Goal: Find specific page/section: Find specific page/section

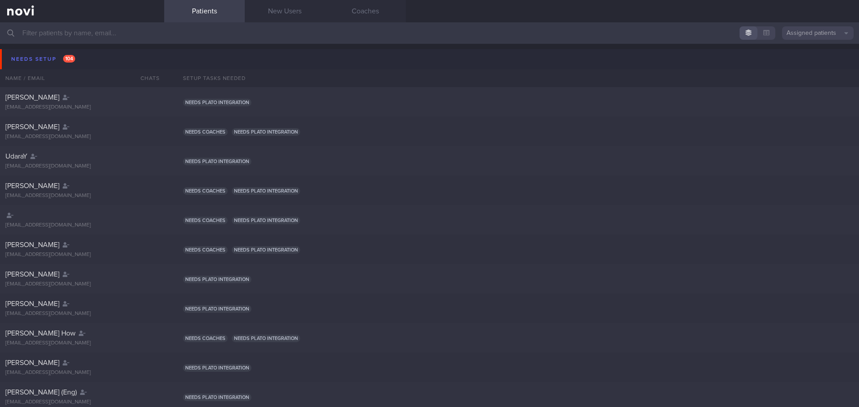
click at [56, 39] on input "text" at bounding box center [429, 32] width 859 height 21
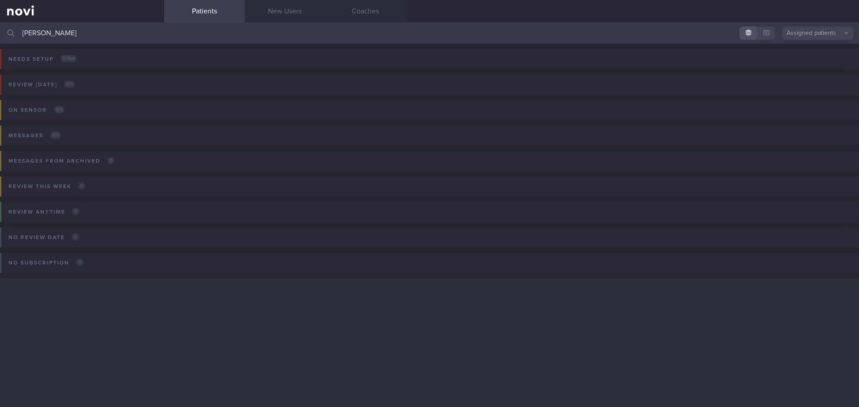
click at [113, 38] on input "teo janine" at bounding box center [429, 32] width 859 height 21
click at [106, 22] on input "teo janine" at bounding box center [429, 32] width 859 height 21
click at [104, 32] on input "teo janine" at bounding box center [429, 32] width 859 height 21
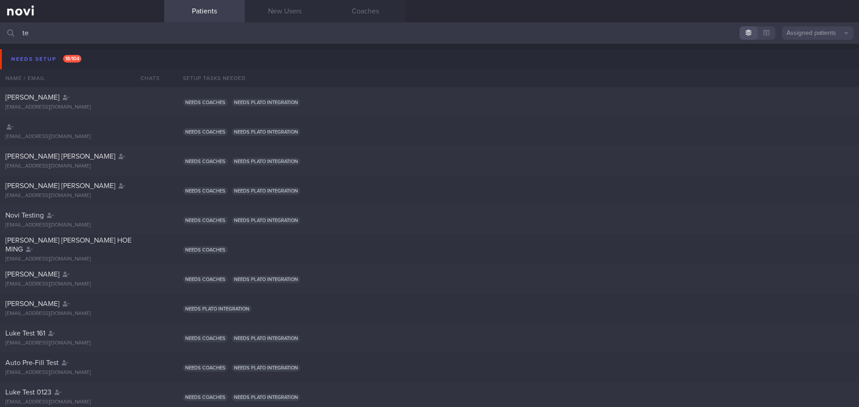
type input "t"
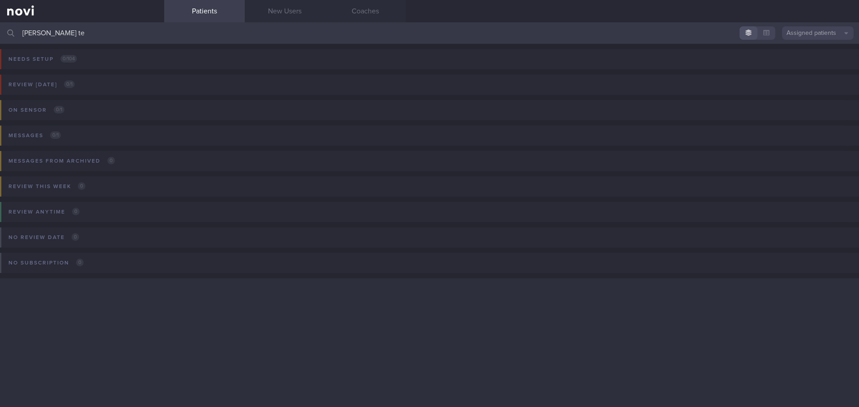
type input "[PERSON_NAME]"
click at [89, 34] on input "[PERSON_NAME]" at bounding box center [429, 32] width 859 height 21
click at [89, 32] on input "[PERSON_NAME]" at bounding box center [429, 32] width 859 height 21
click at [89, 31] on input "[PERSON_NAME]" at bounding box center [429, 32] width 859 height 21
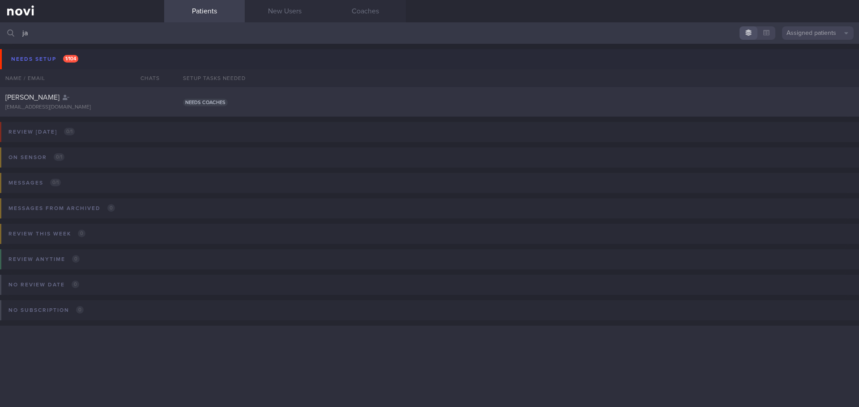
type input "j"
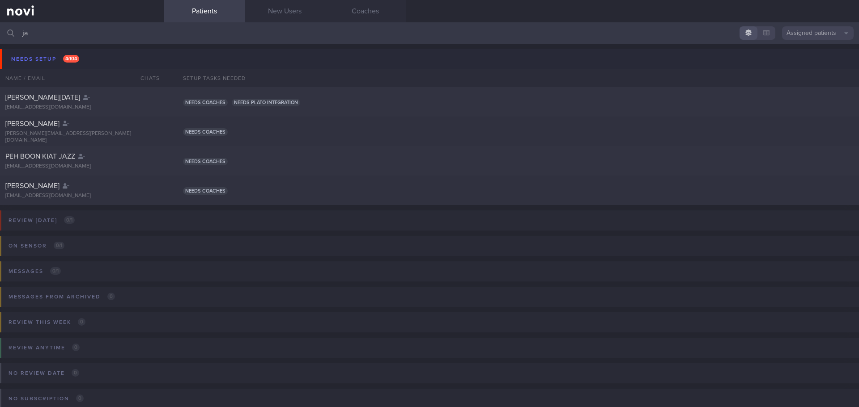
type input "j"
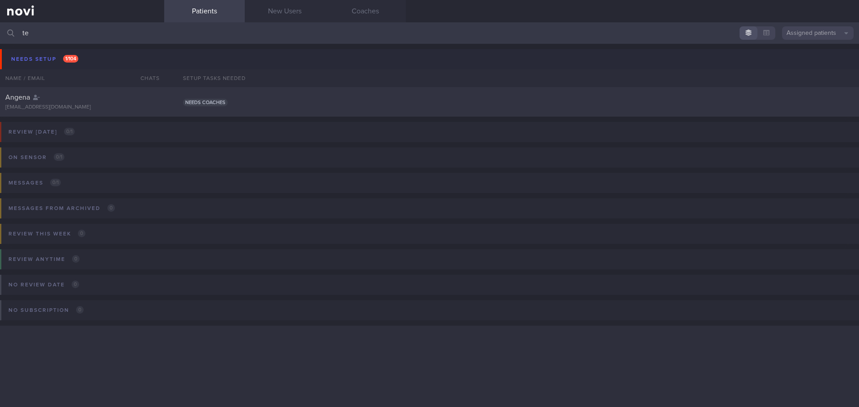
type input "t"
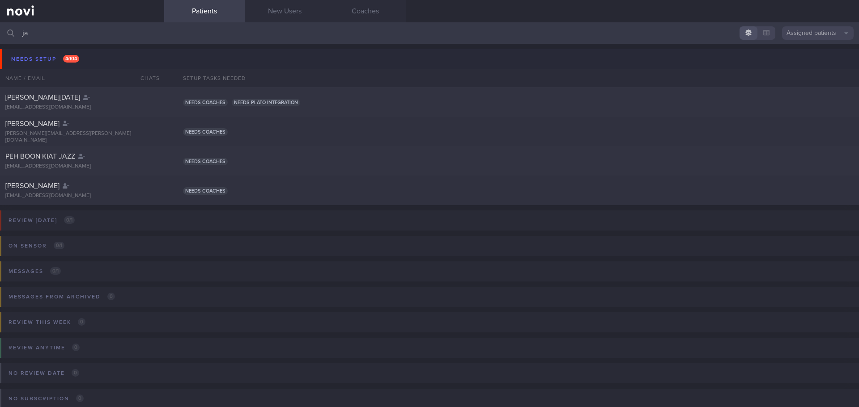
type input "j"
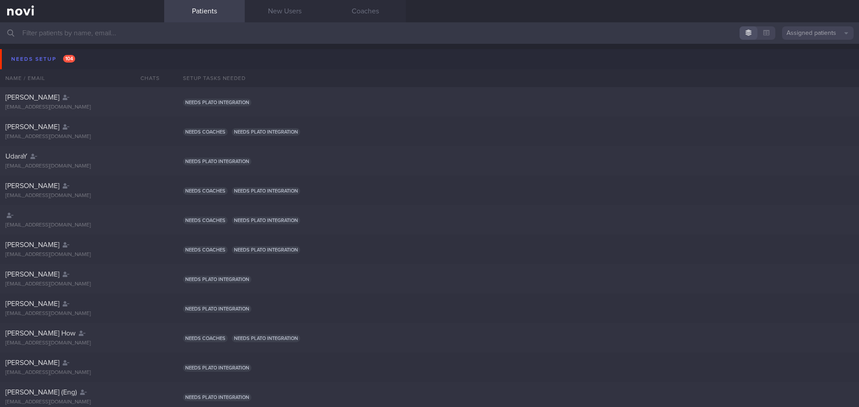
click at [815, 38] on button "Assigned patients" at bounding box center [818, 32] width 72 height 13
click at [796, 60] on button "All active patients" at bounding box center [818, 61] width 72 height 13
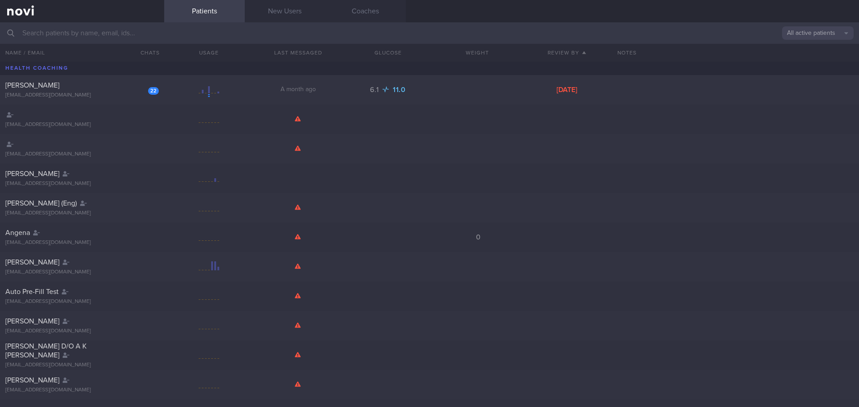
click at [161, 35] on input "text" at bounding box center [429, 32] width 859 height 21
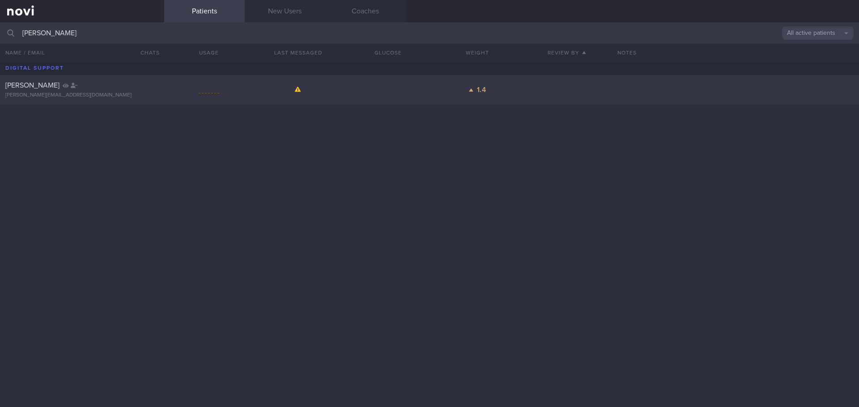
type input "[PERSON_NAME]"
click at [102, 86] on div "[PERSON_NAME]" at bounding box center [80, 85] width 151 height 9
select select "8"
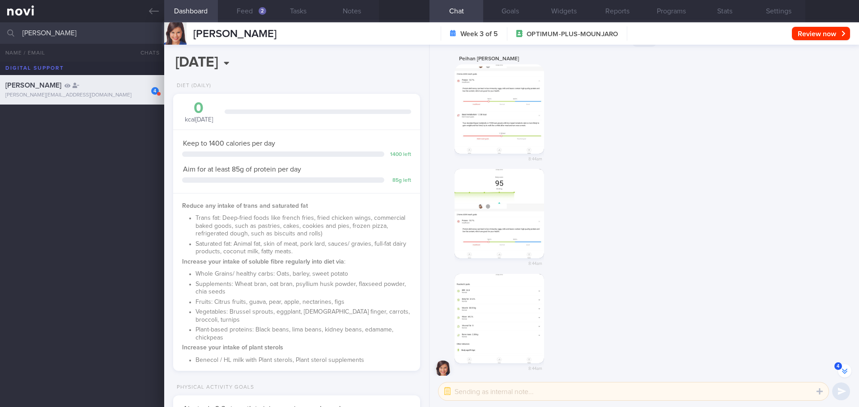
scroll to position [0, 0]
click at [518, 102] on button "button" at bounding box center [498, 102] width 89 height 89
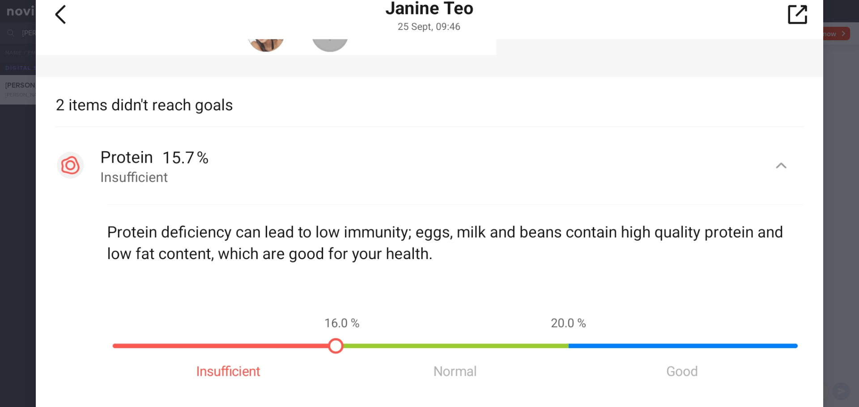
scroll to position [0, 0]
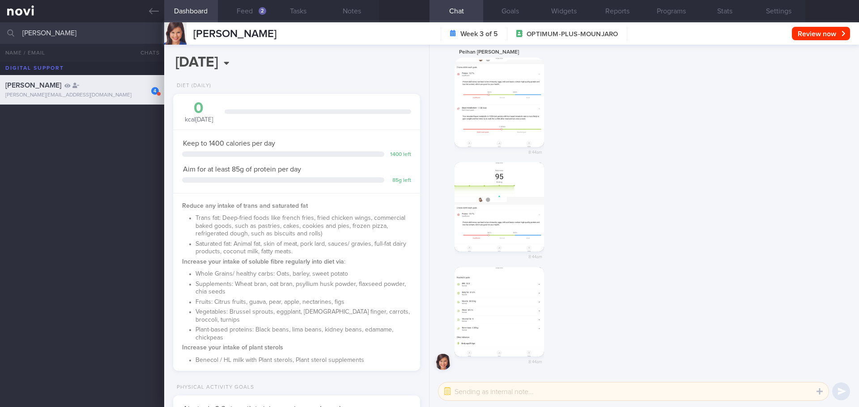
click at [510, 224] on button "button" at bounding box center [498, 206] width 89 height 89
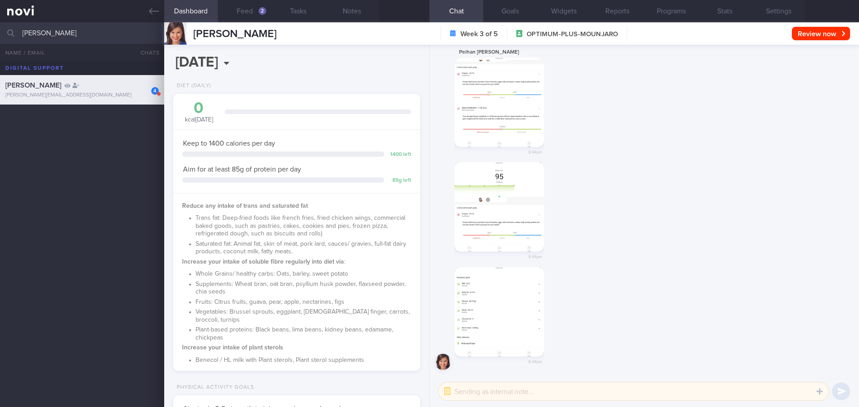
click at [501, 309] on button "button" at bounding box center [498, 311] width 89 height 89
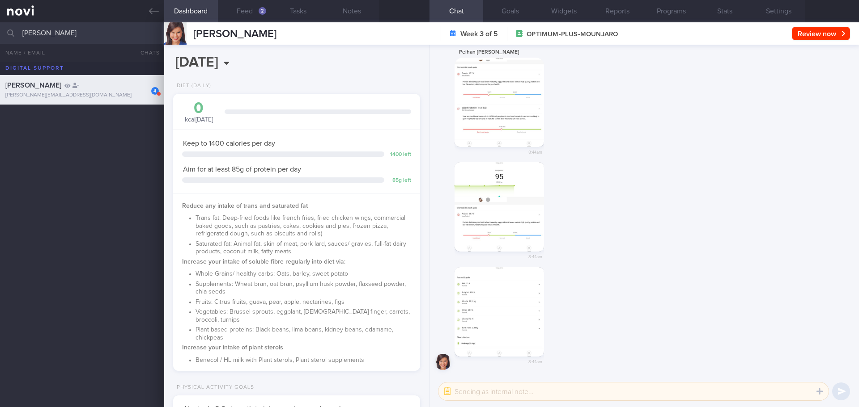
click at [490, 111] on button "button" at bounding box center [498, 102] width 89 height 89
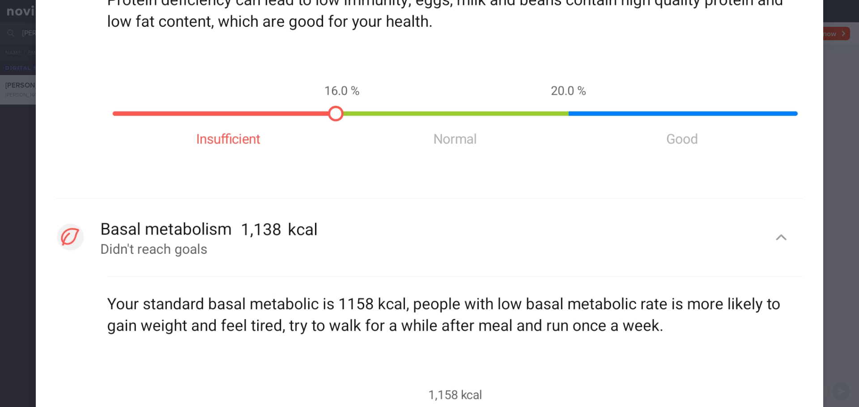
scroll to position [573, 0]
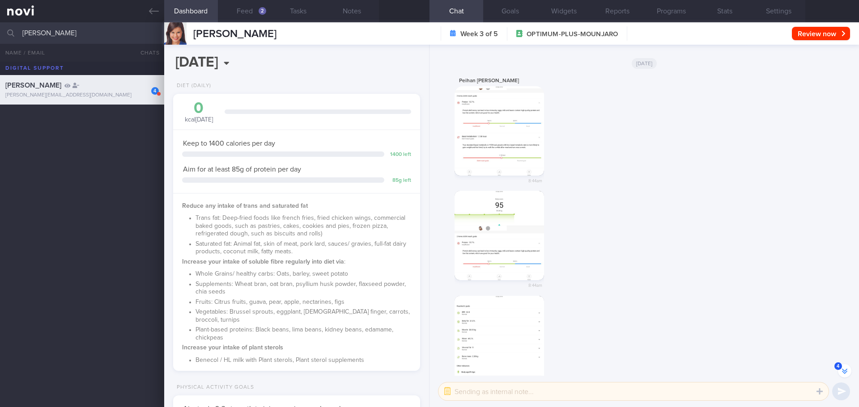
scroll to position [-44, 0]
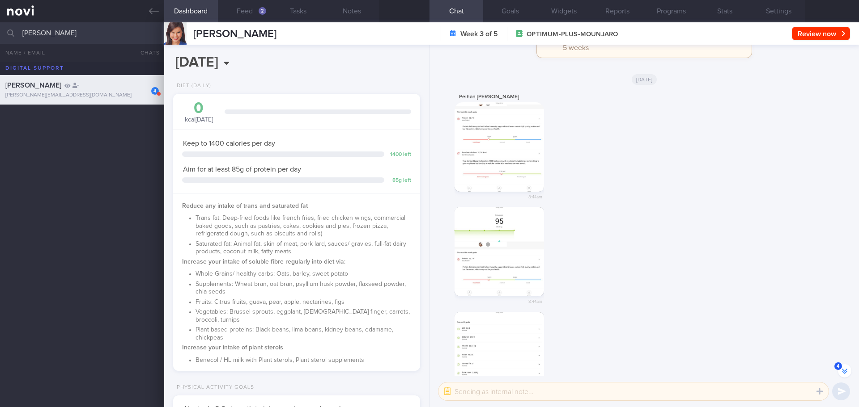
click at [530, 156] on img "button" at bounding box center [498, 146] width 89 height 89
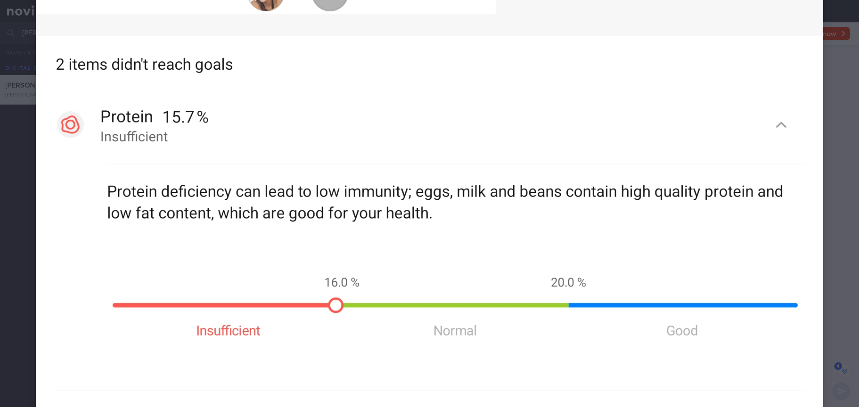
scroll to position [224, 0]
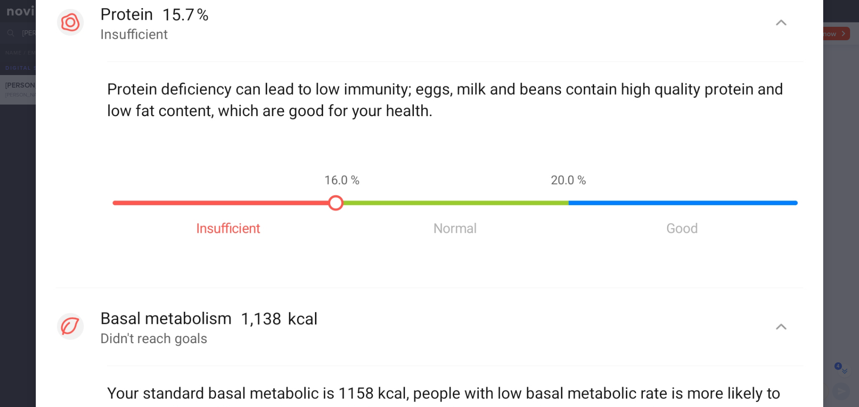
click at [835, 265] on div at bounding box center [429, 270] width 859 height 988
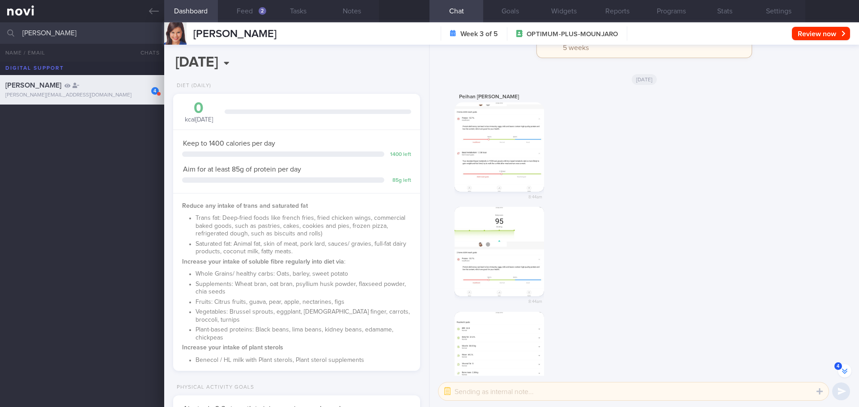
click at [511, 292] on button "button" at bounding box center [498, 251] width 89 height 89
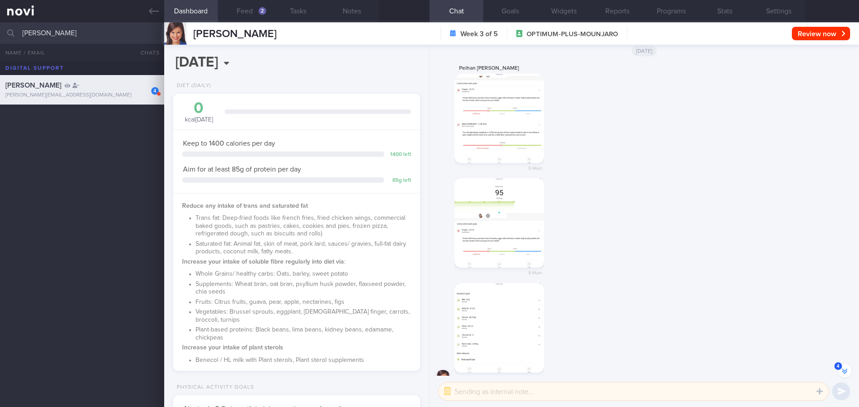
scroll to position [0, 0]
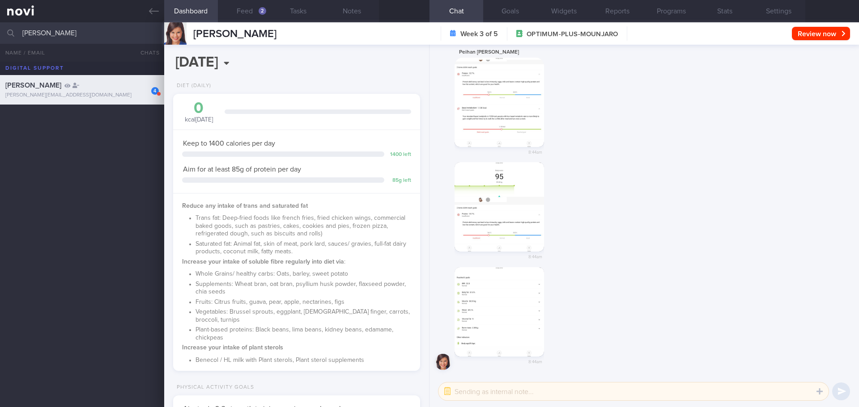
click at [522, 302] on button "button" at bounding box center [498, 311] width 89 height 89
